Goal: Share content: Share content

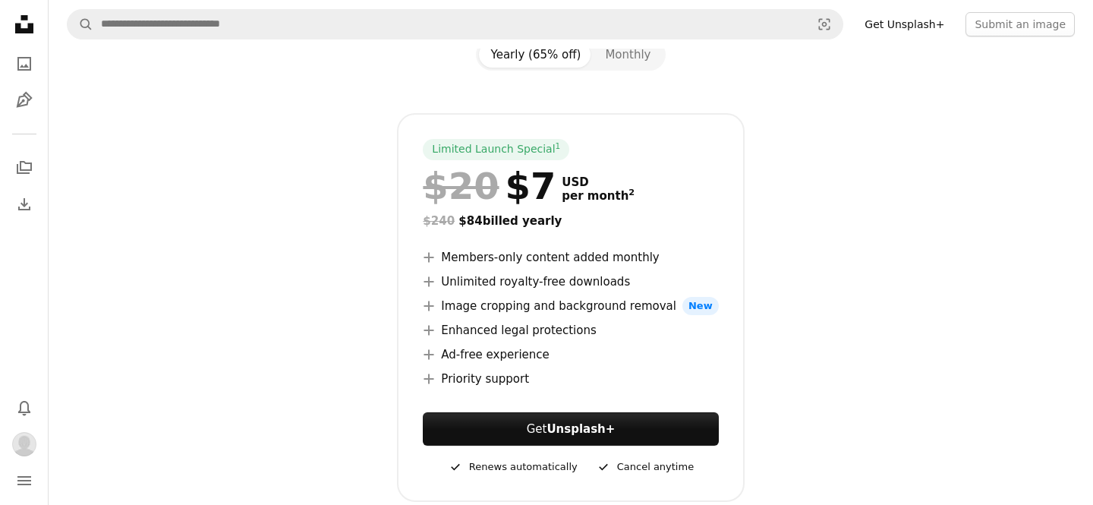
scroll to position [181, 0]
click at [615, 58] on button "Monthly" at bounding box center [628, 54] width 70 height 26
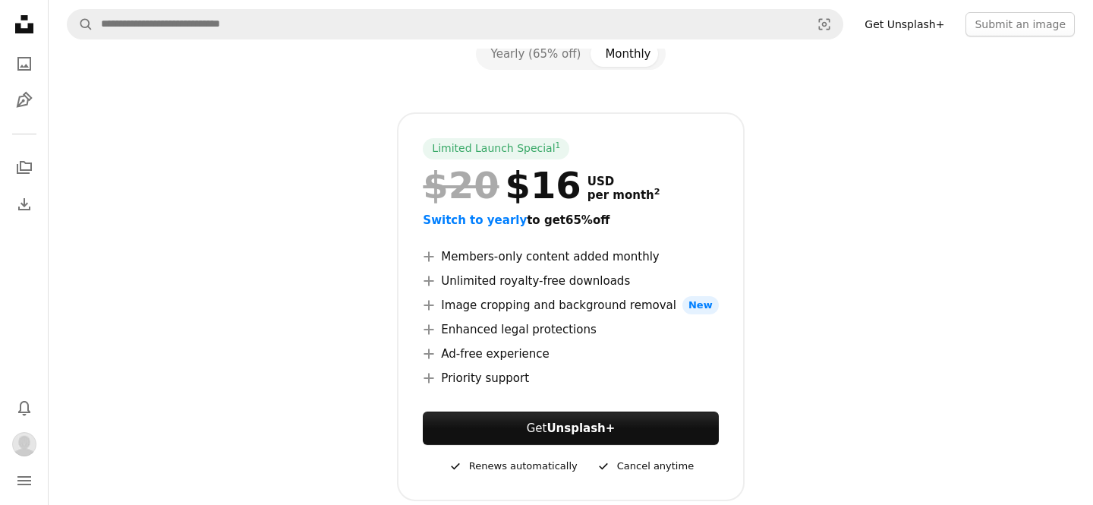
click at [547, 40] on nav "A magnifying glass Visual search Get Unsplash+ Submit an image" at bounding box center [571, 24] width 1044 height 49
click at [584, 55] on button "Yearly (65% off)" at bounding box center [536, 54] width 115 height 26
click at [606, 55] on button "Monthly" at bounding box center [628, 54] width 70 height 26
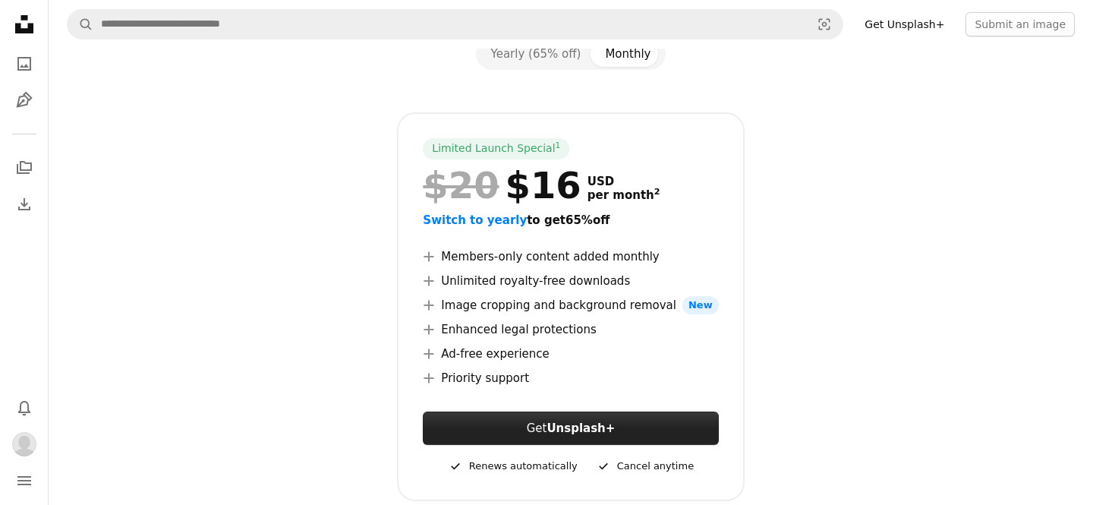
click at [576, 426] on strong "Unsplash+" at bounding box center [580, 428] width 68 height 14
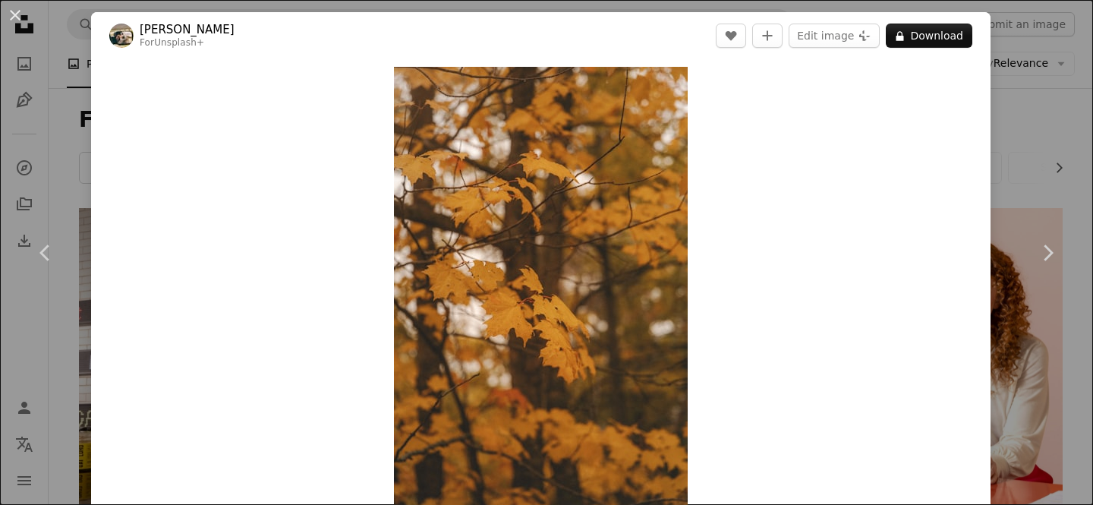
scroll to position [15431, 0]
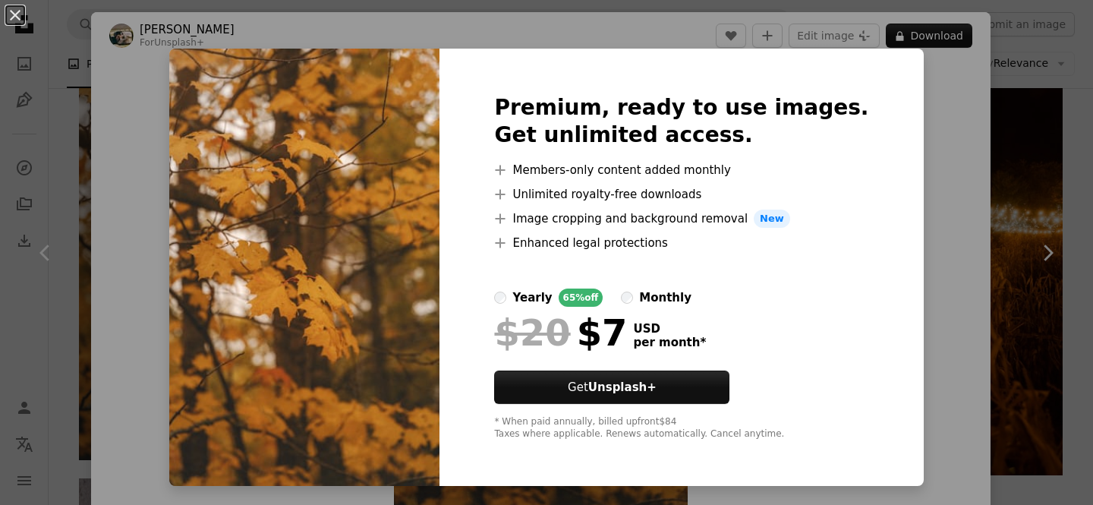
click at [963, 227] on div "An X shape Premium, ready to use images. Get unlimited access. A plus sign Memb…" at bounding box center [546, 252] width 1093 height 505
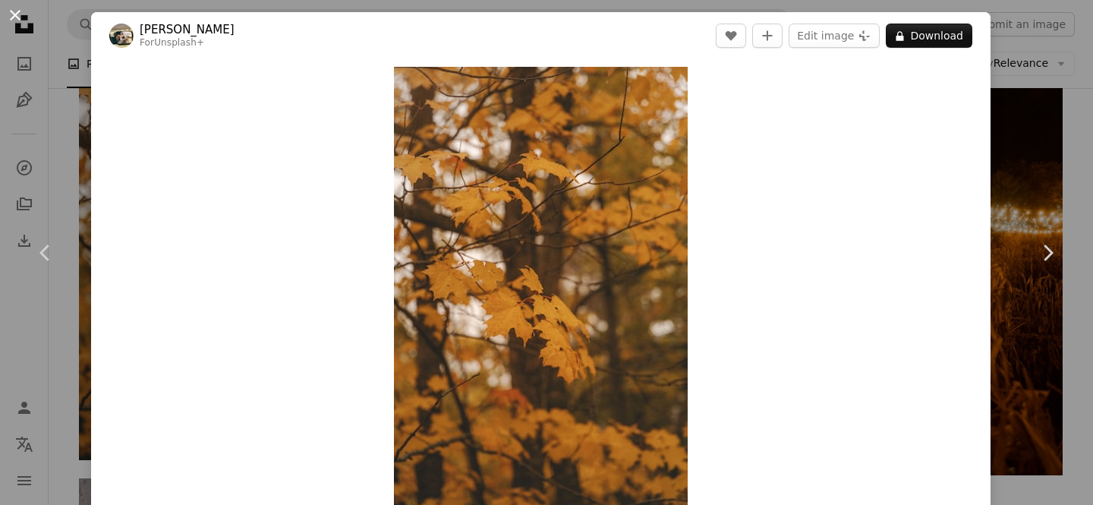
click at [14, 16] on button "An X shape" at bounding box center [15, 15] width 18 height 18
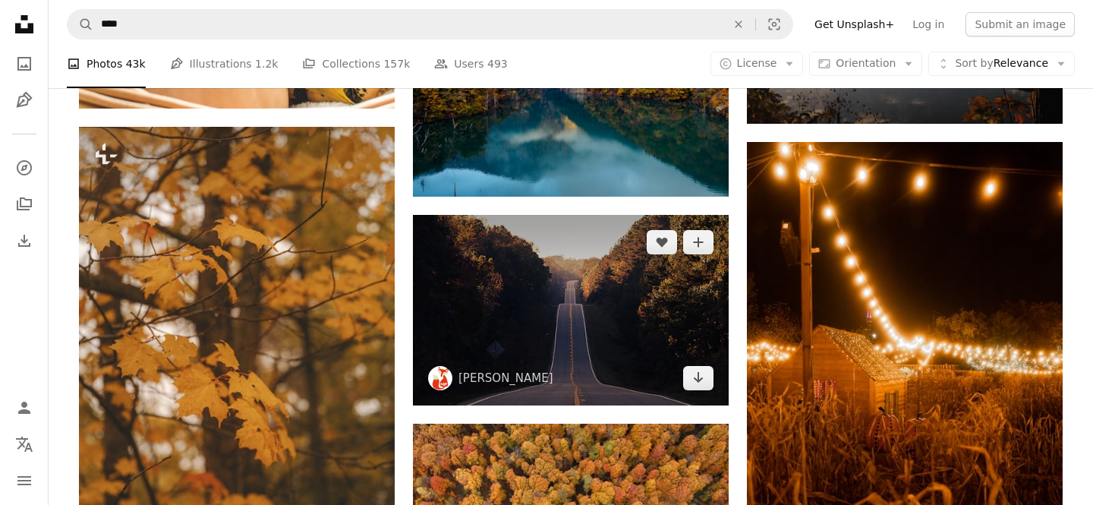
scroll to position [15277, 0]
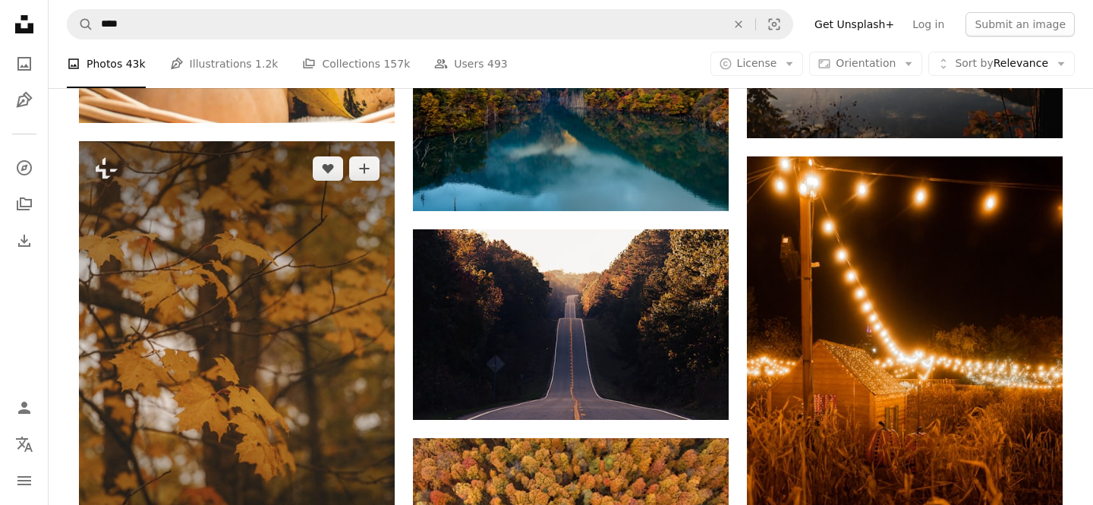
click at [221, 215] on img at bounding box center [237, 377] width 316 height 473
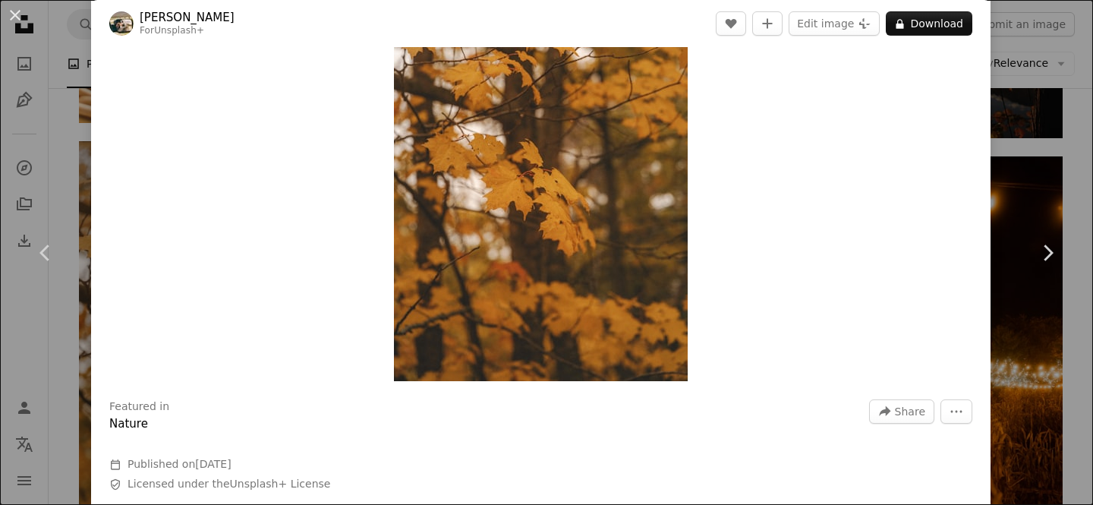
scroll to position [341, 0]
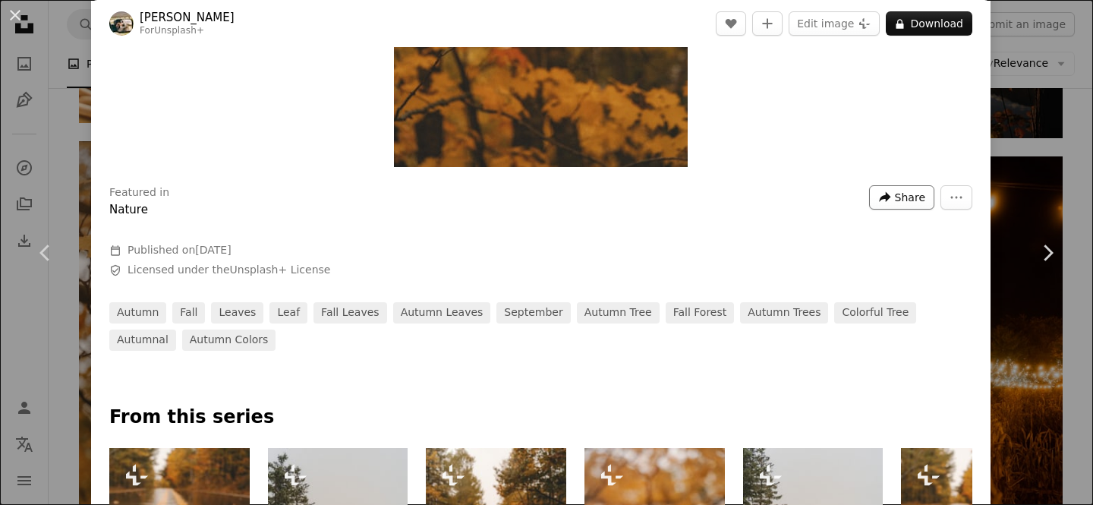
click at [925, 201] on span "Share" at bounding box center [910, 197] width 30 height 23
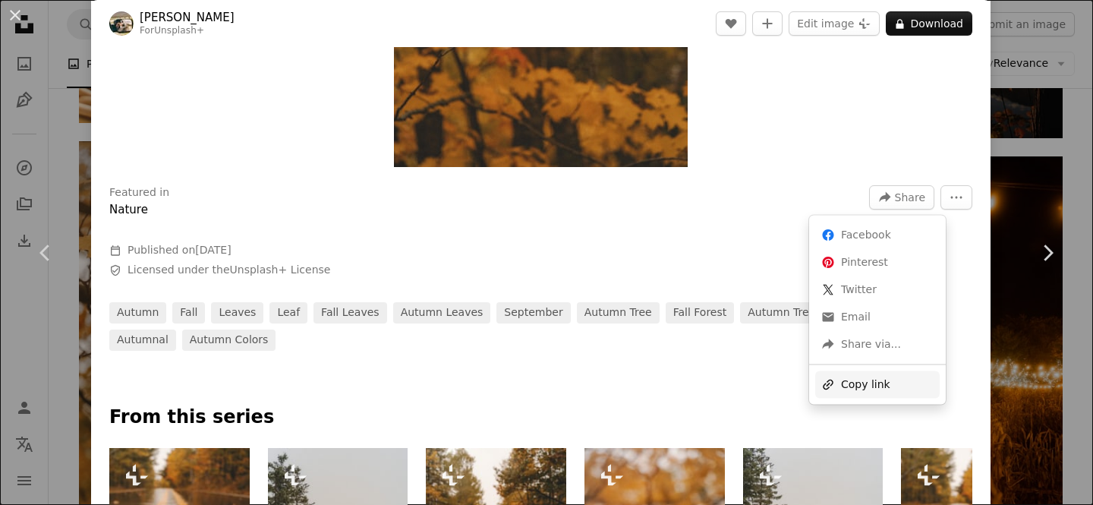
click at [854, 391] on div "A URL sharing icon (chains) Copy link" at bounding box center [877, 383] width 124 height 27
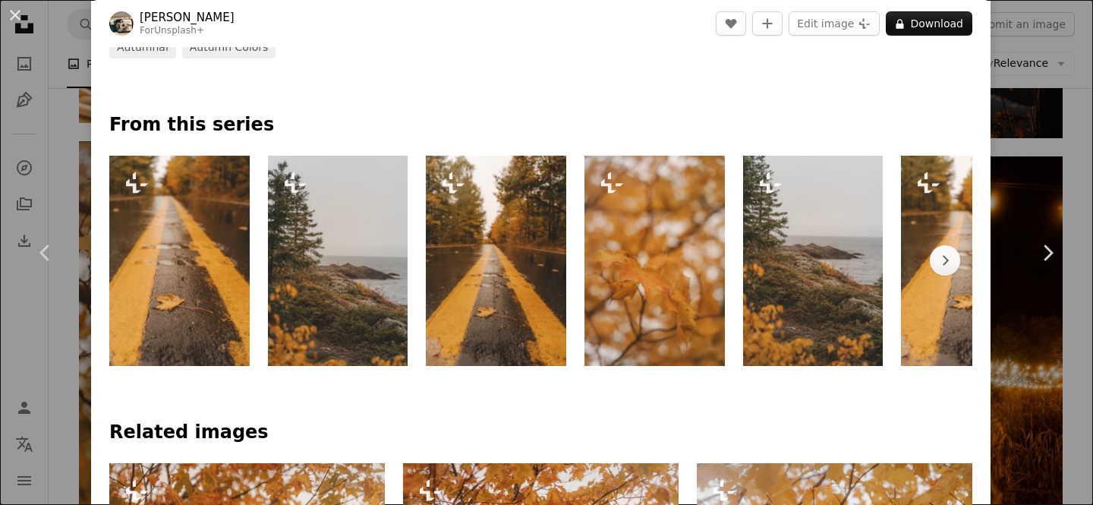
scroll to position [634, 0]
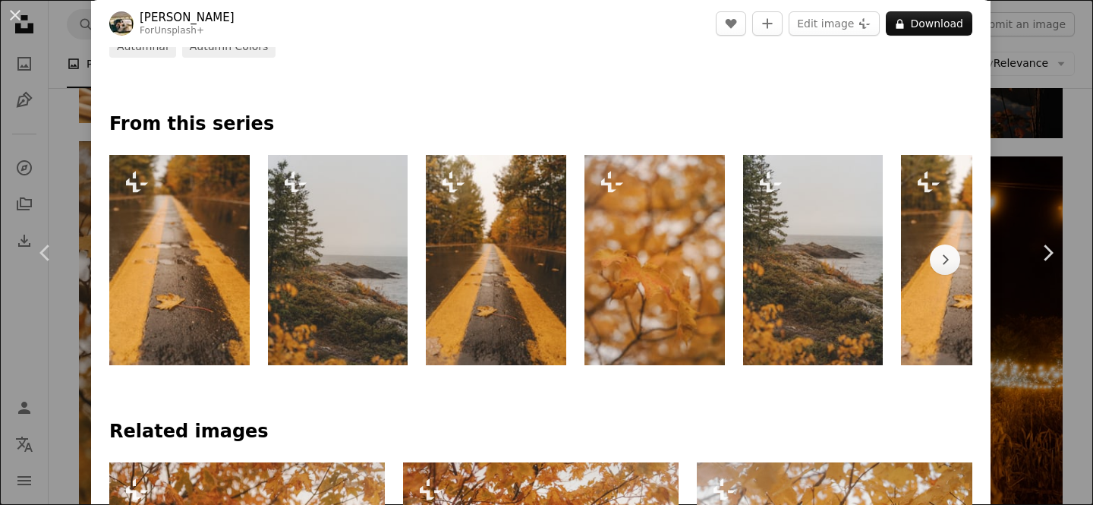
click at [159, 182] on img at bounding box center [179, 260] width 140 height 210
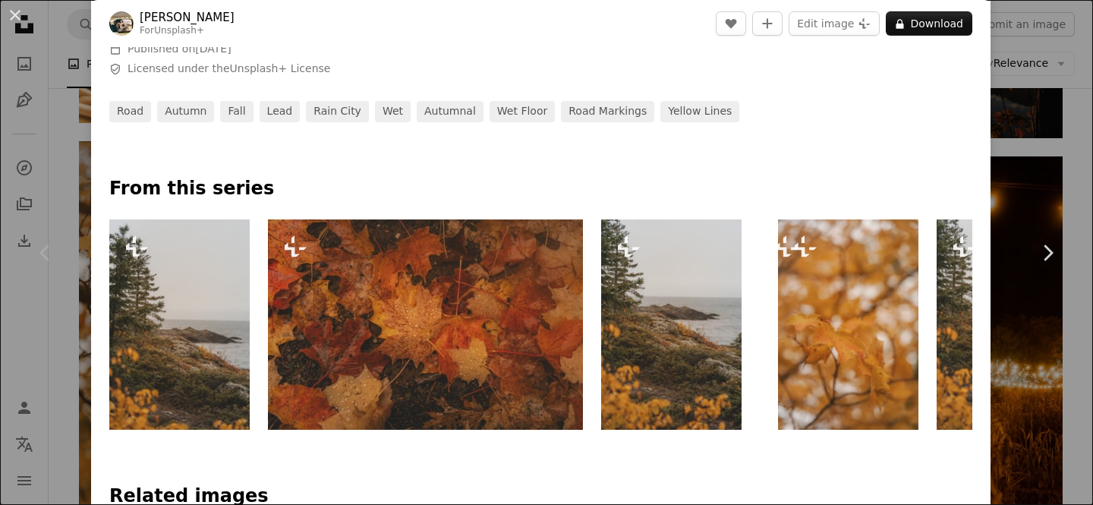
scroll to position [534, 0]
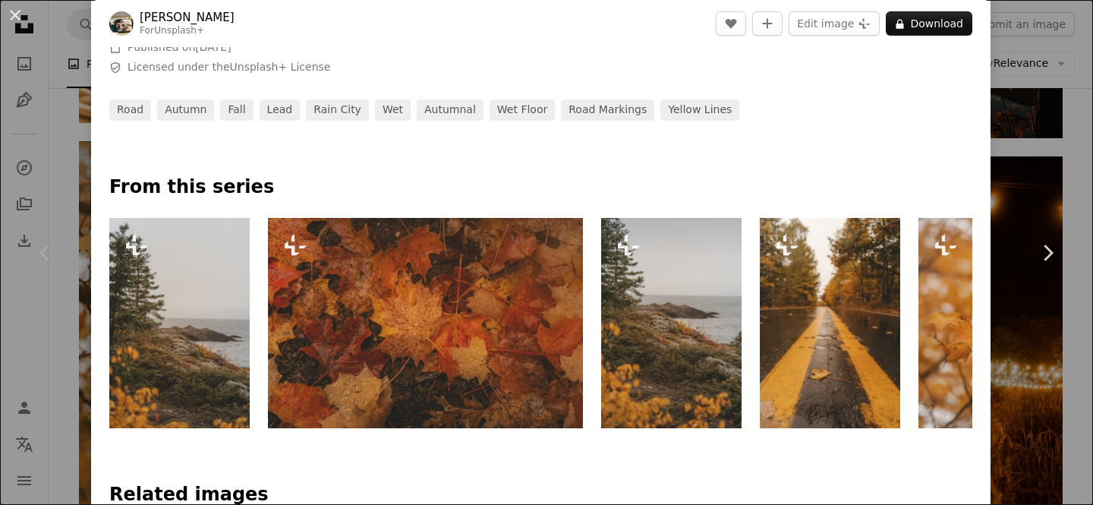
click at [685, 380] on img at bounding box center [671, 323] width 140 height 210
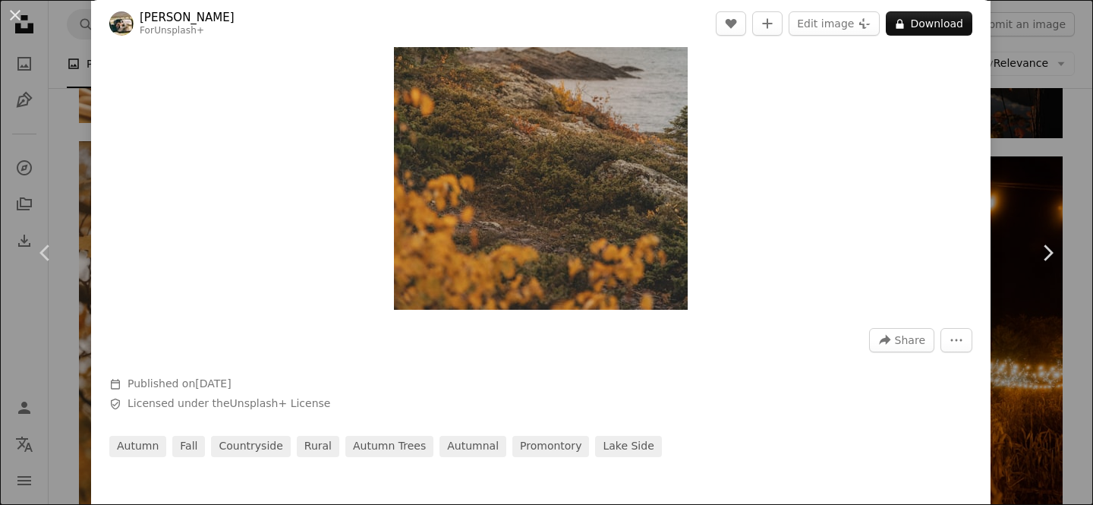
scroll to position [195, 0]
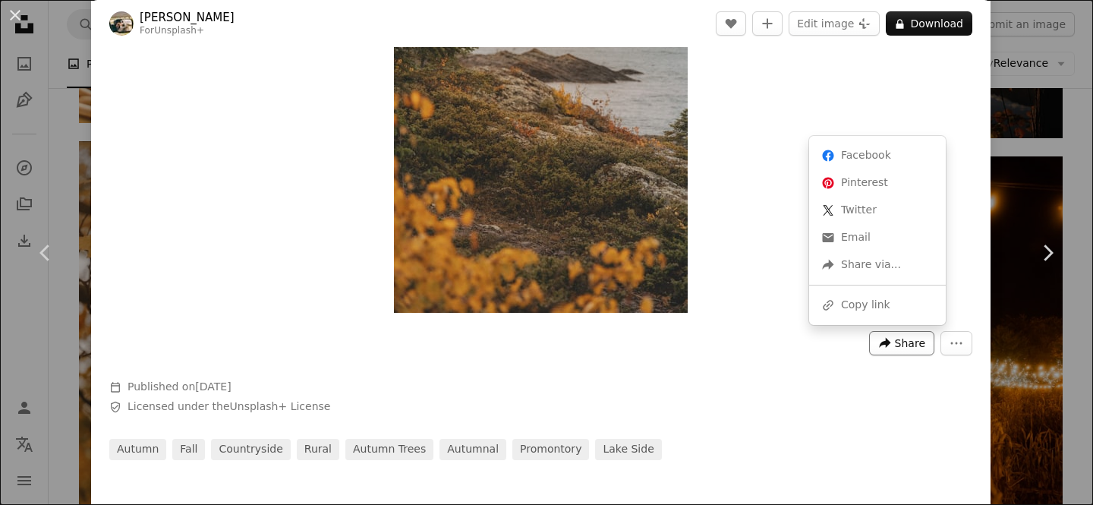
click at [934, 342] on button "A forward-right arrow Share" at bounding box center [901, 343] width 65 height 24
click at [863, 304] on div "A URL sharing icon (chains) Copy link" at bounding box center [877, 304] width 124 height 27
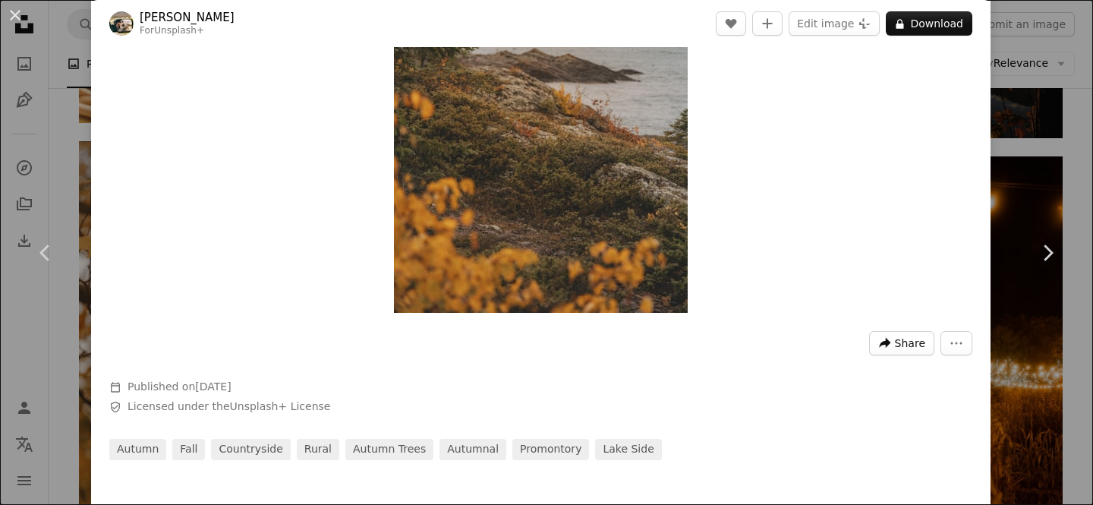
scroll to position [0, 0]
